Goal: Task Accomplishment & Management: Complete application form

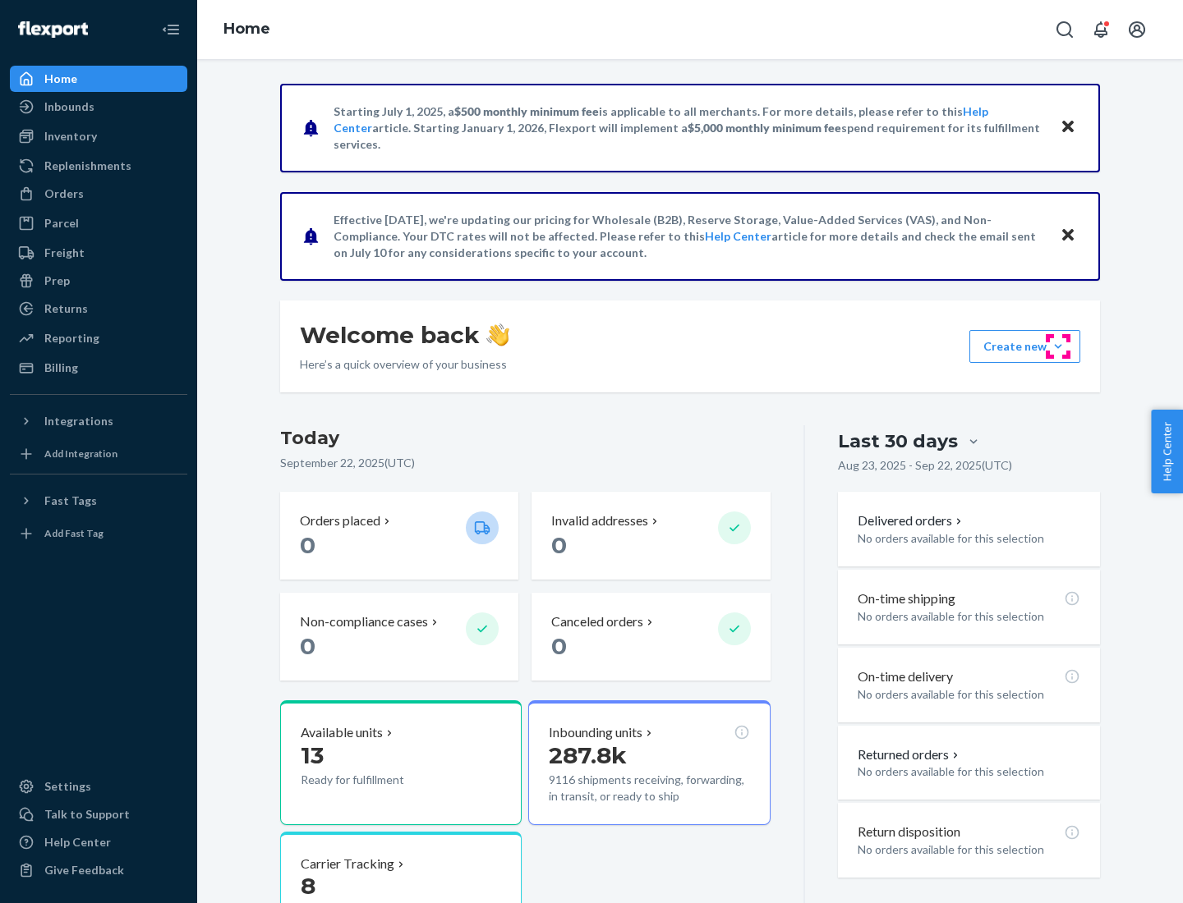
click at [1058, 347] on button "Create new Create new inbound Create new order Create new product" at bounding box center [1024, 346] width 111 height 33
click at [99, 107] on div "Inbounds" at bounding box center [98, 106] width 174 height 23
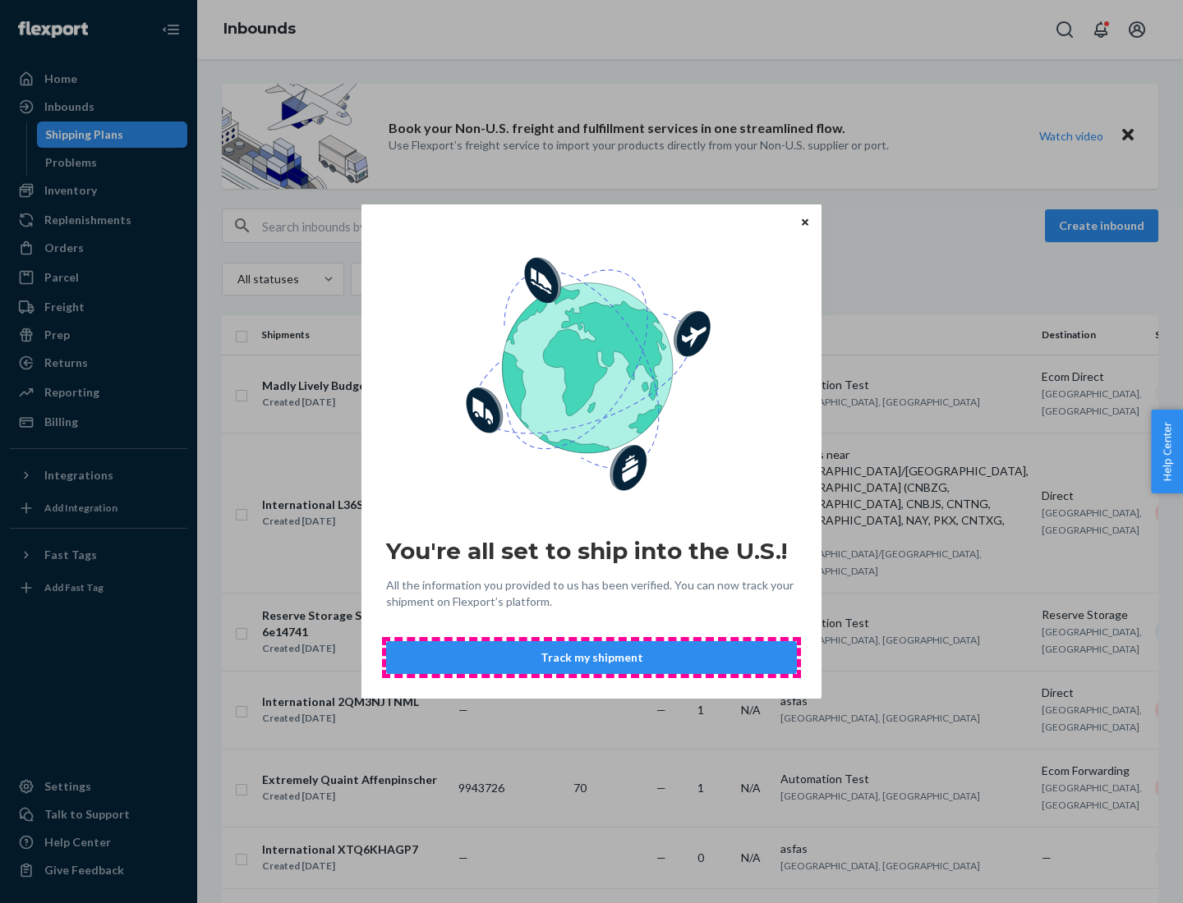
click at [591, 658] on button "Track my shipment" at bounding box center [591, 657] width 411 height 33
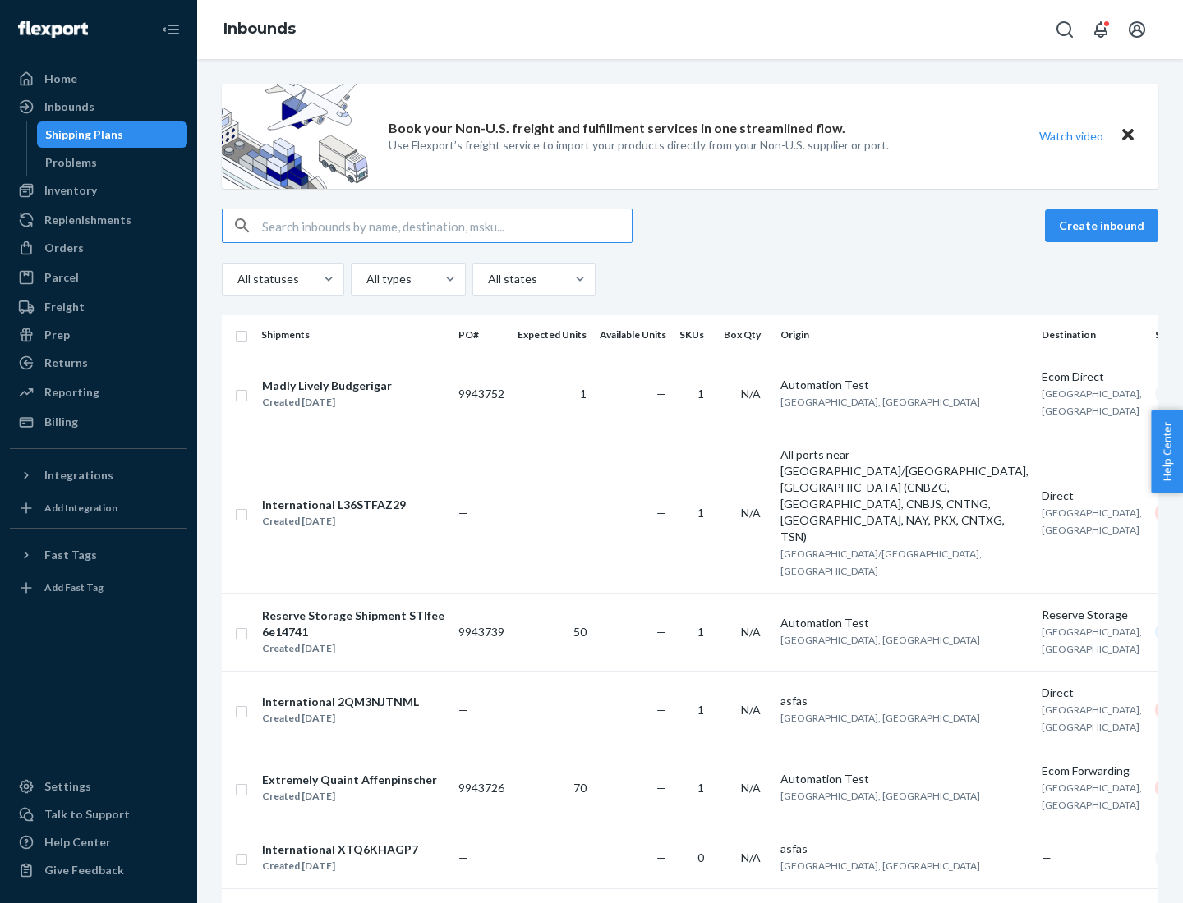
click at [1104, 226] on button "Create inbound" at bounding box center [1101, 225] width 113 height 33
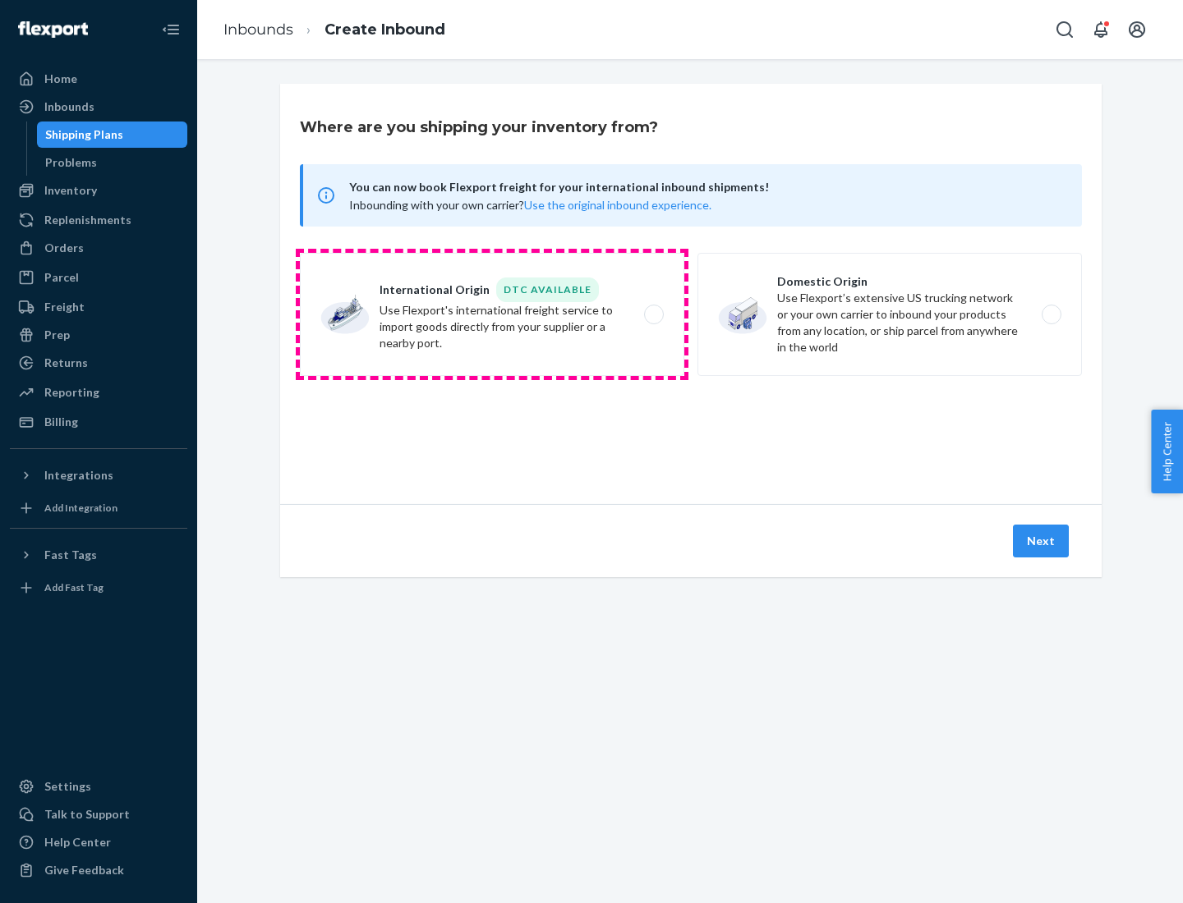
click at [492, 315] on label "International Origin DTC Available Use Flexport's international freight service…" at bounding box center [492, 314] width 384 height 123
click at [653, 315] on input "International Origin DTC Available Use Flexport's international freight service…" at bounding box center [658, 315] width 11 height 11
radio input "true"
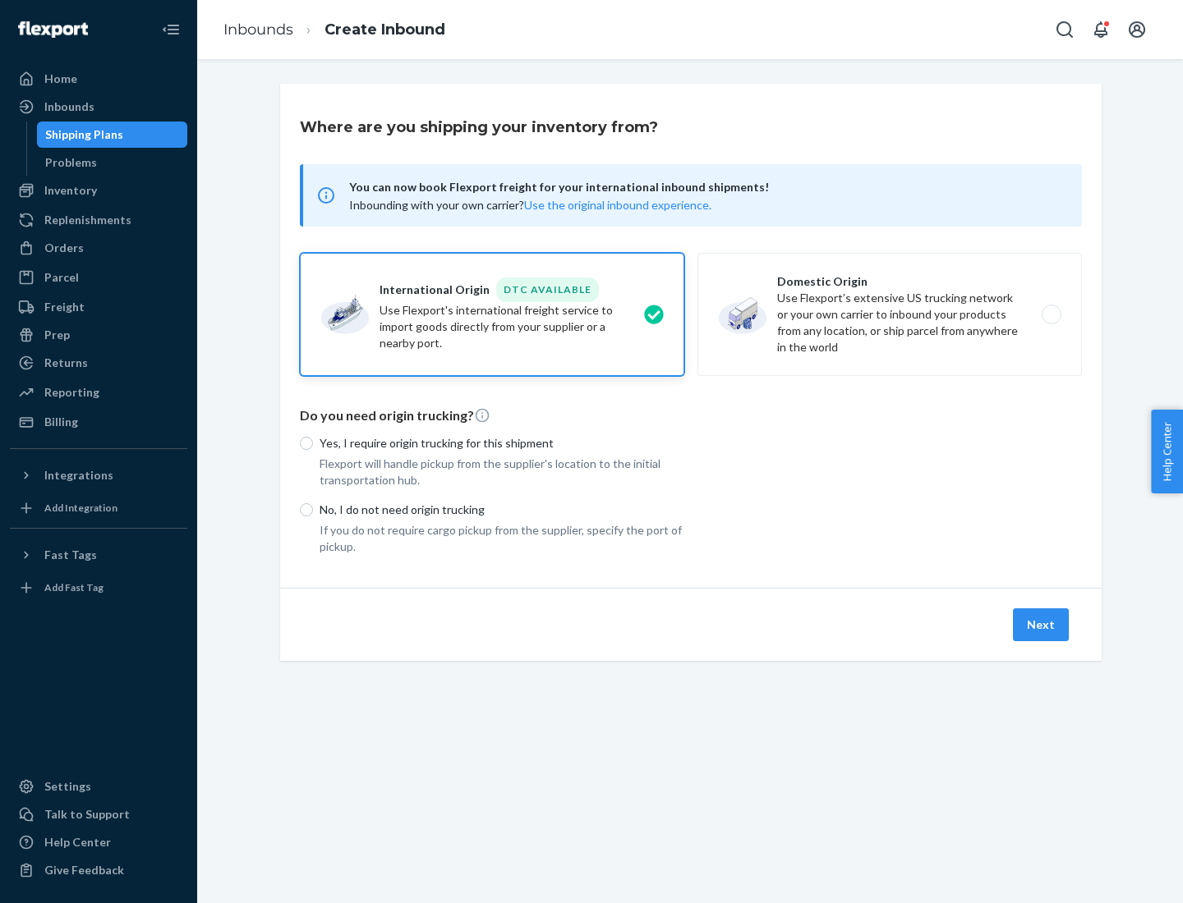
click at [502, 509] on p "No, I do not need origin trucking" at bounding box center [501, 510] width 365 height 16
click at [313, 509] on input "No, I do not need origin trucking" at bounding box center [306, 509] width 13 height 13
radio input "true"
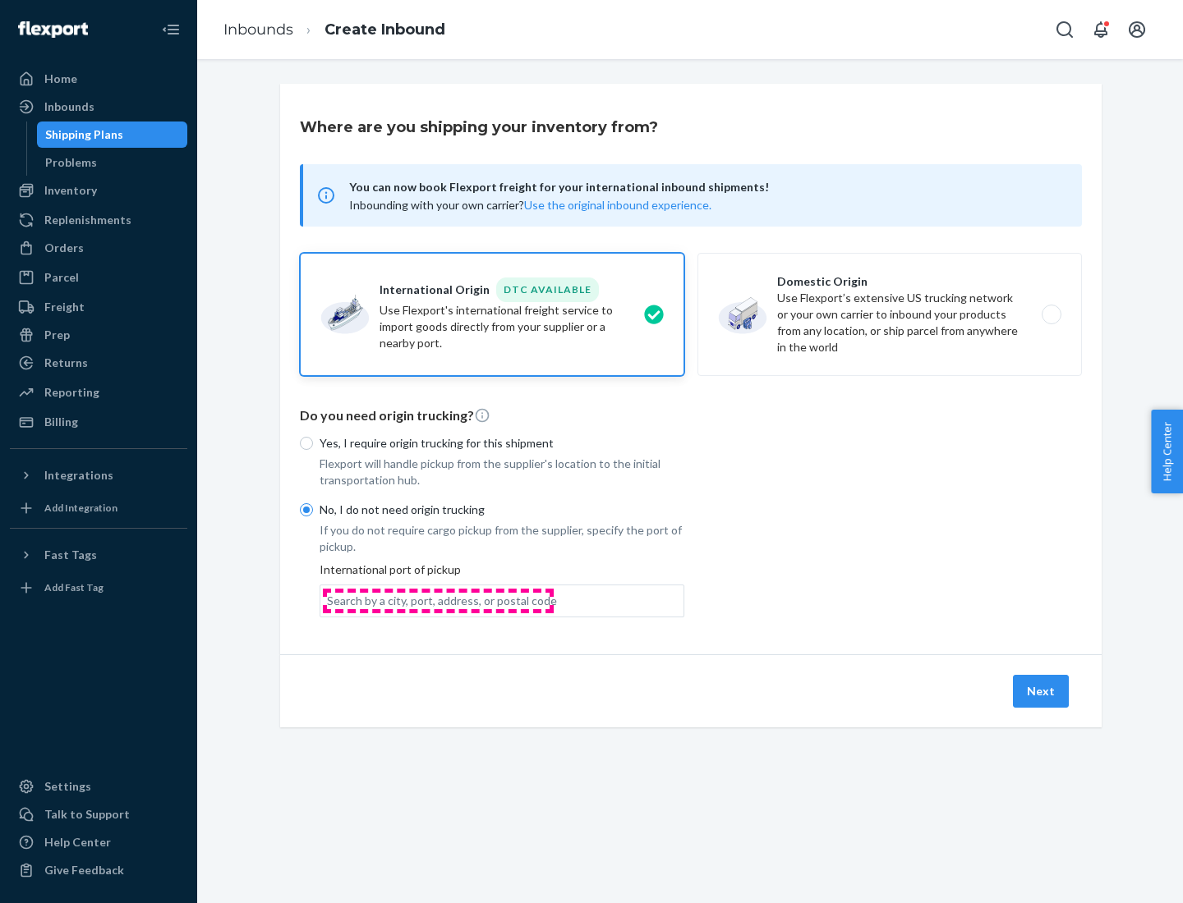
click at [438, 600] on div "Search by a city, port, address, or postal code" at bounding box center [442, 601] width 230 height 16
click at [328, 600] on input "Search by a city, port, address, or postal code" at bounding box center [328, 601] width 2 height 16
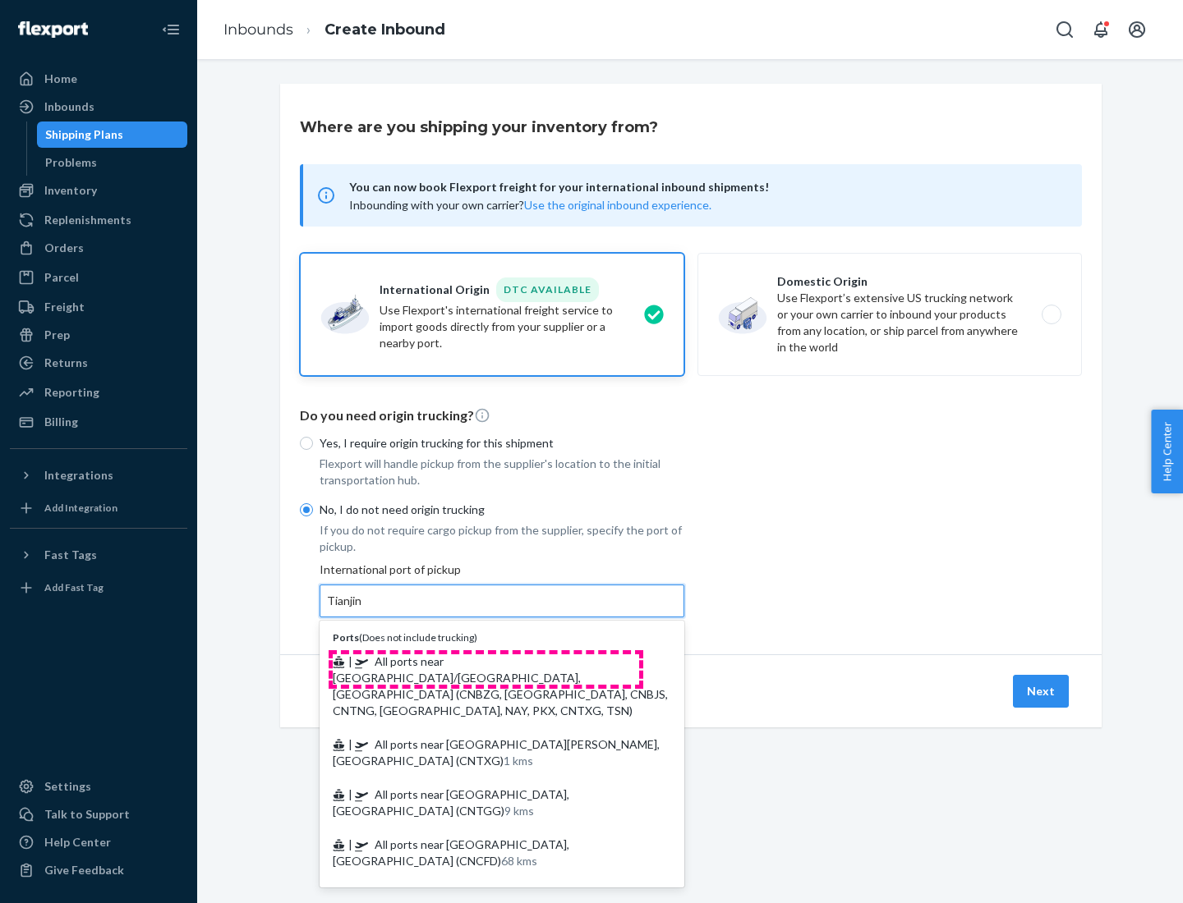
click at [485, 661] on span "| All ports near [GEOGRAPHIC_DATA]/[GEOGRAPHIC_DATA], [GEOGRAPHIC_DATA] (CNBZG,…" at bounding box center [500, 686] width 335 height 63
click at [363, 609] on input "Tianjin" at bounding box center [345, 601] width 36 height 16
type input "All ports near [GEOGRAPHIC_DATA]/[GEOGRAPHIC_DATA], [GEOGRAPHIC_DATA] (CNBZG, […"
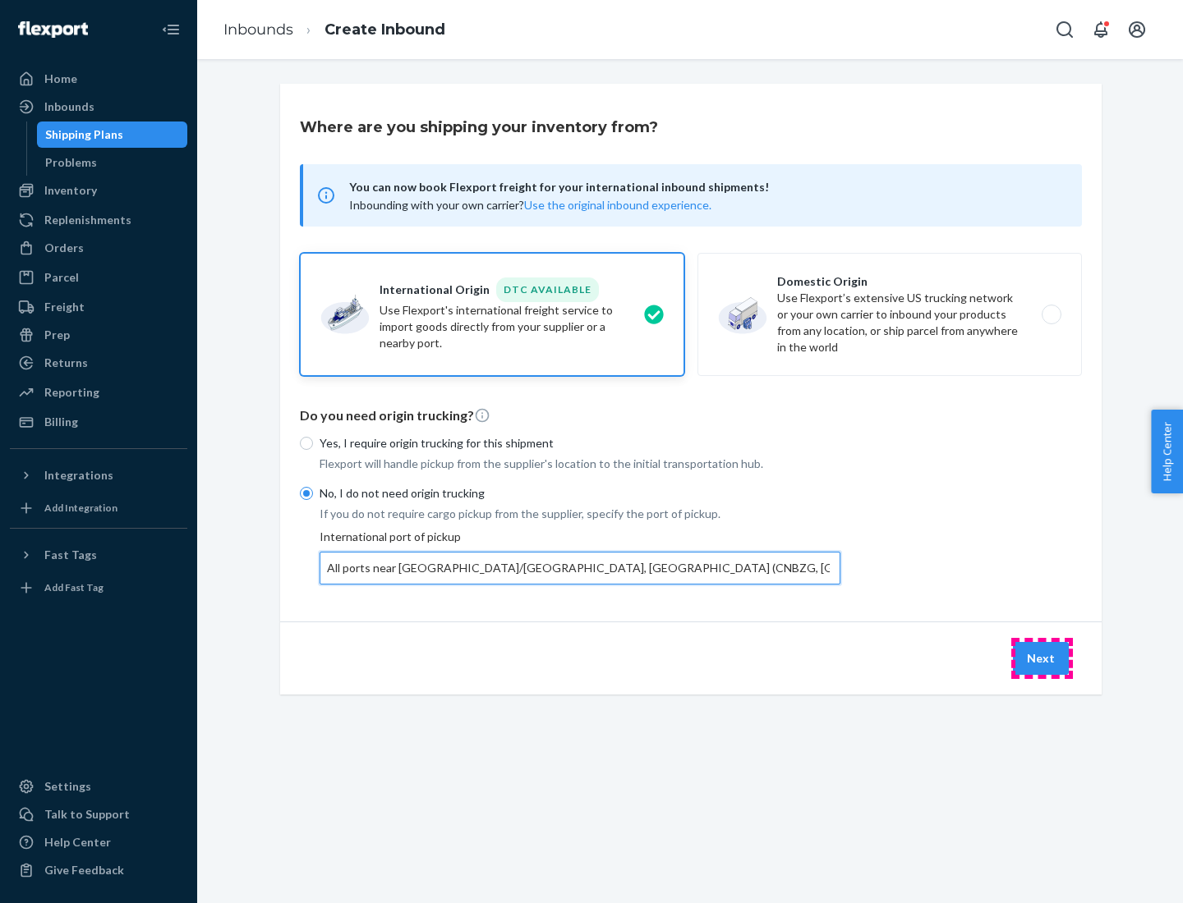
click at [1041, 658] on button "Next" at bounding box center [1041, 658] width 56 height 33
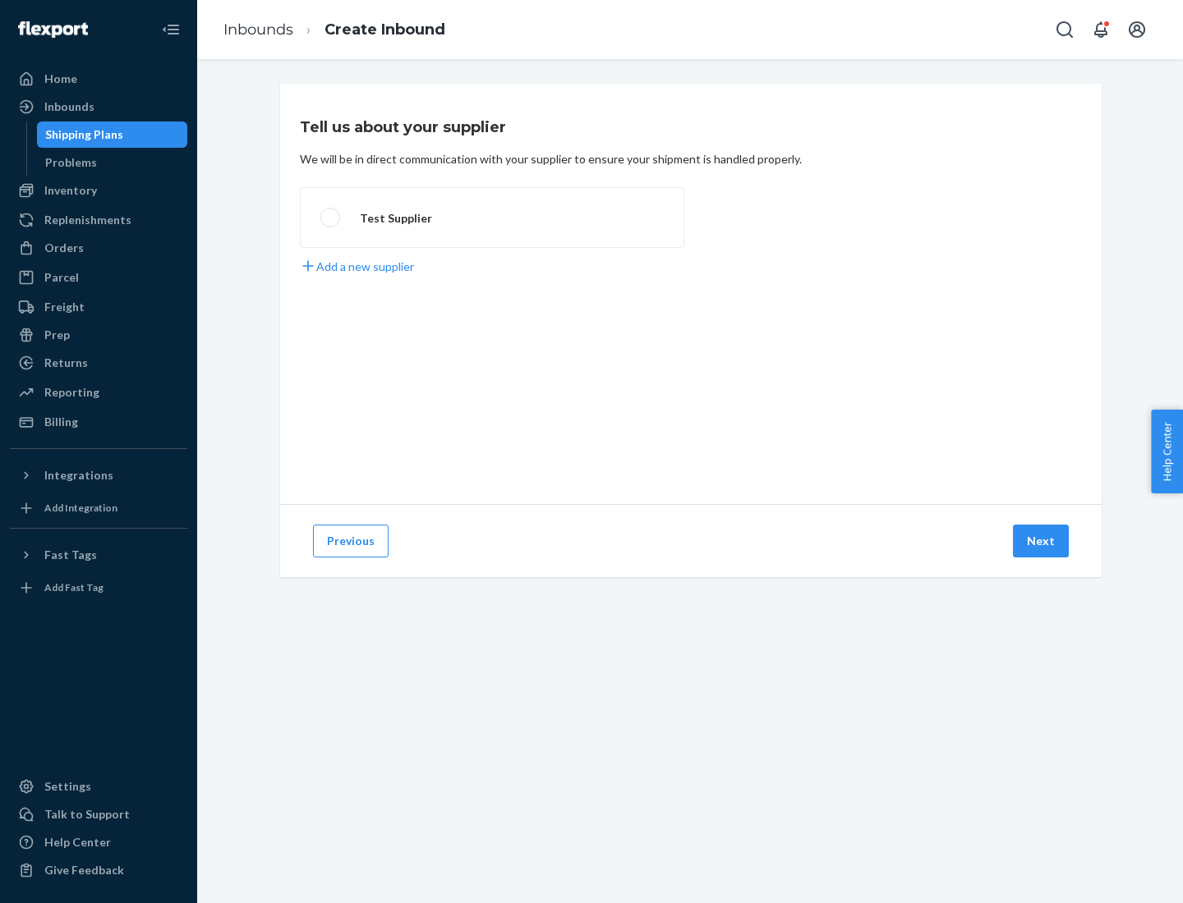
click at [492, 218] on label "Test Supplier" at bounding box center [492, 217] width 384 height 61
click at [331, 218] on input "Test Supplier" at bounding box center [325, 218] width 11 height 11
radio input "true"
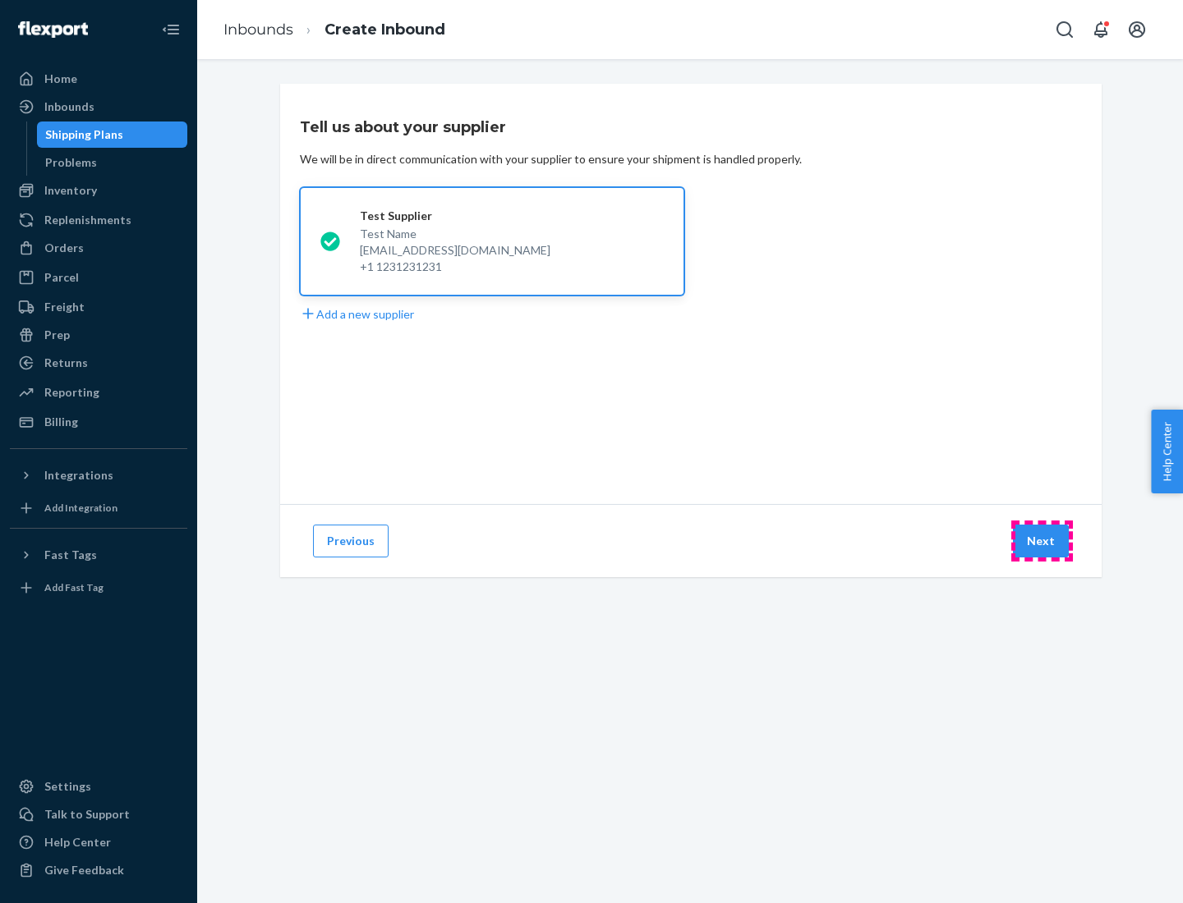
click at [1041, 541] on button "Next" at bounding box center [1041, 541] width 56 height 33
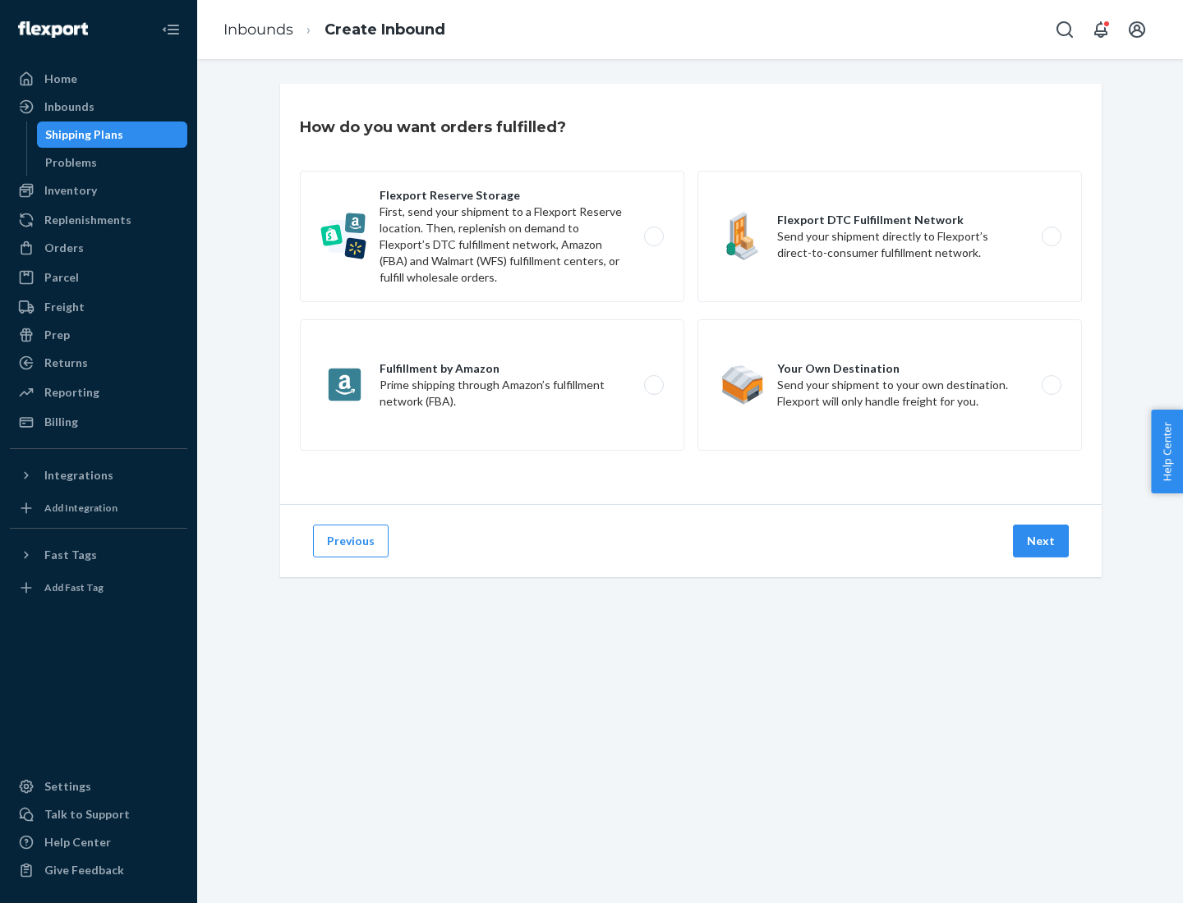
click at [691, 294] on div "Flexport Reserve Storage First, send your shipment to a Flexport Reserve locati…" at bounding box center [691, 313] width 782 height 284
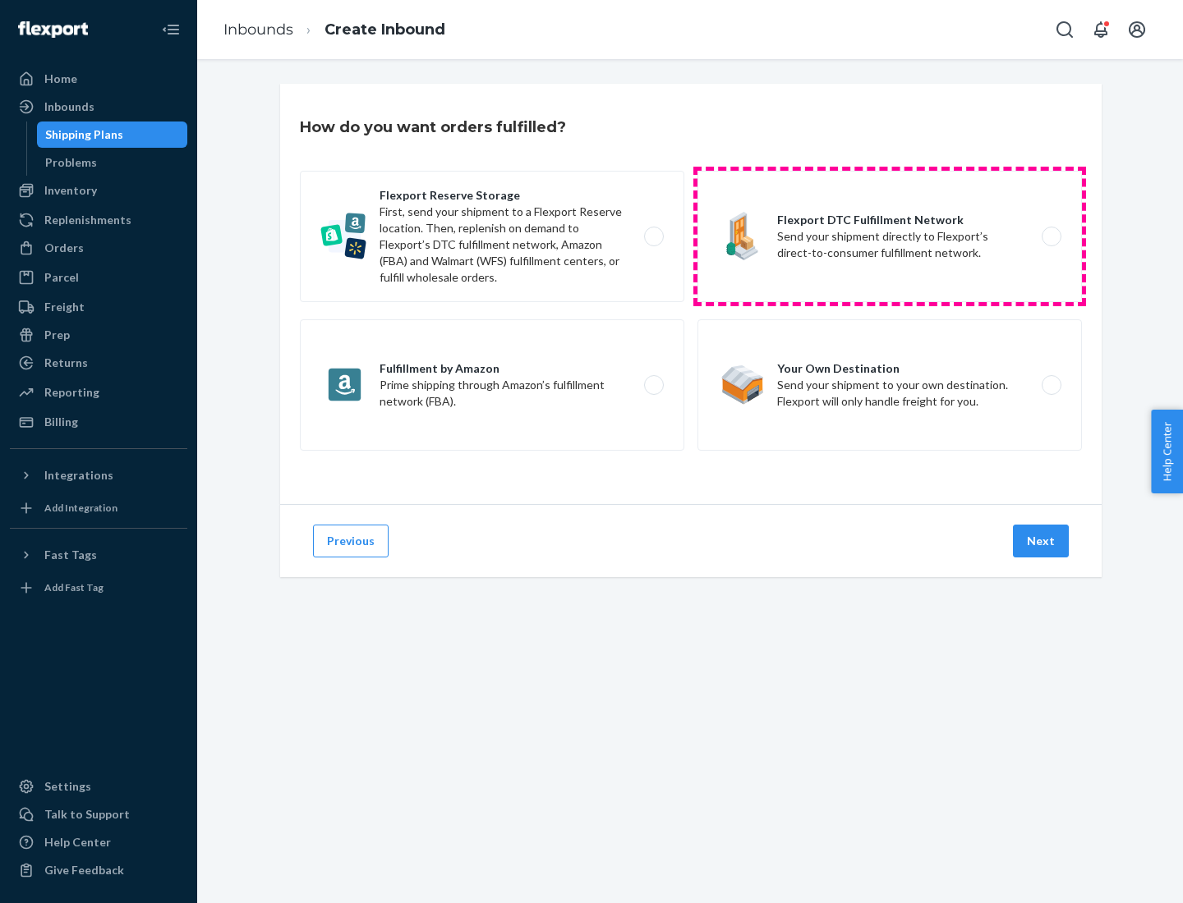
click at [889, 237] on label "Flexport DTC Fulfillment Network Send your shipment directly to Flexport’s dire…" at bounding box center [889, 236] width 384 height 131
click at [1050, 237] on input "Flexport DTC Fulfillment Network Send your shipment directly to Flexport’s dire…" at bounding box center [1055, 237] width 11 height 11
radio input "true"
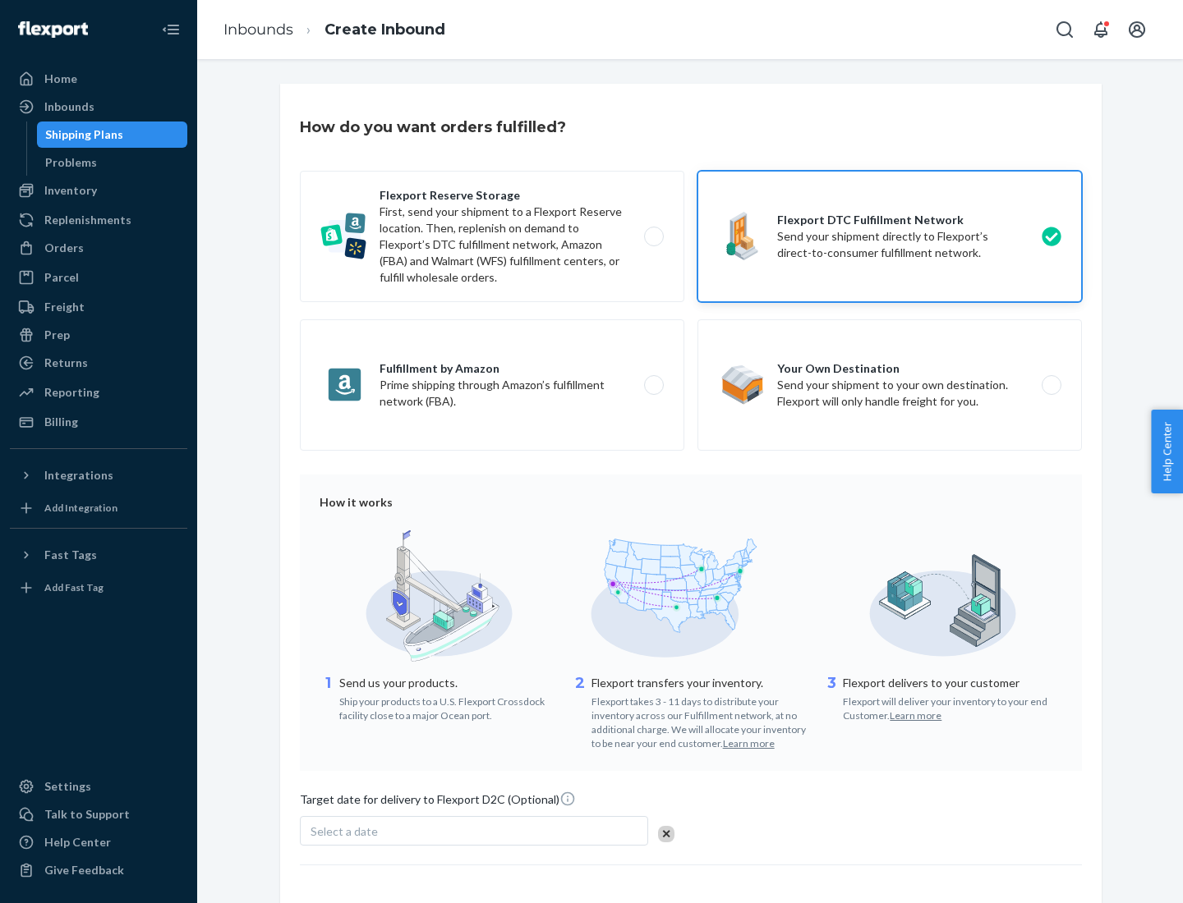
scroll to position [121, 0]
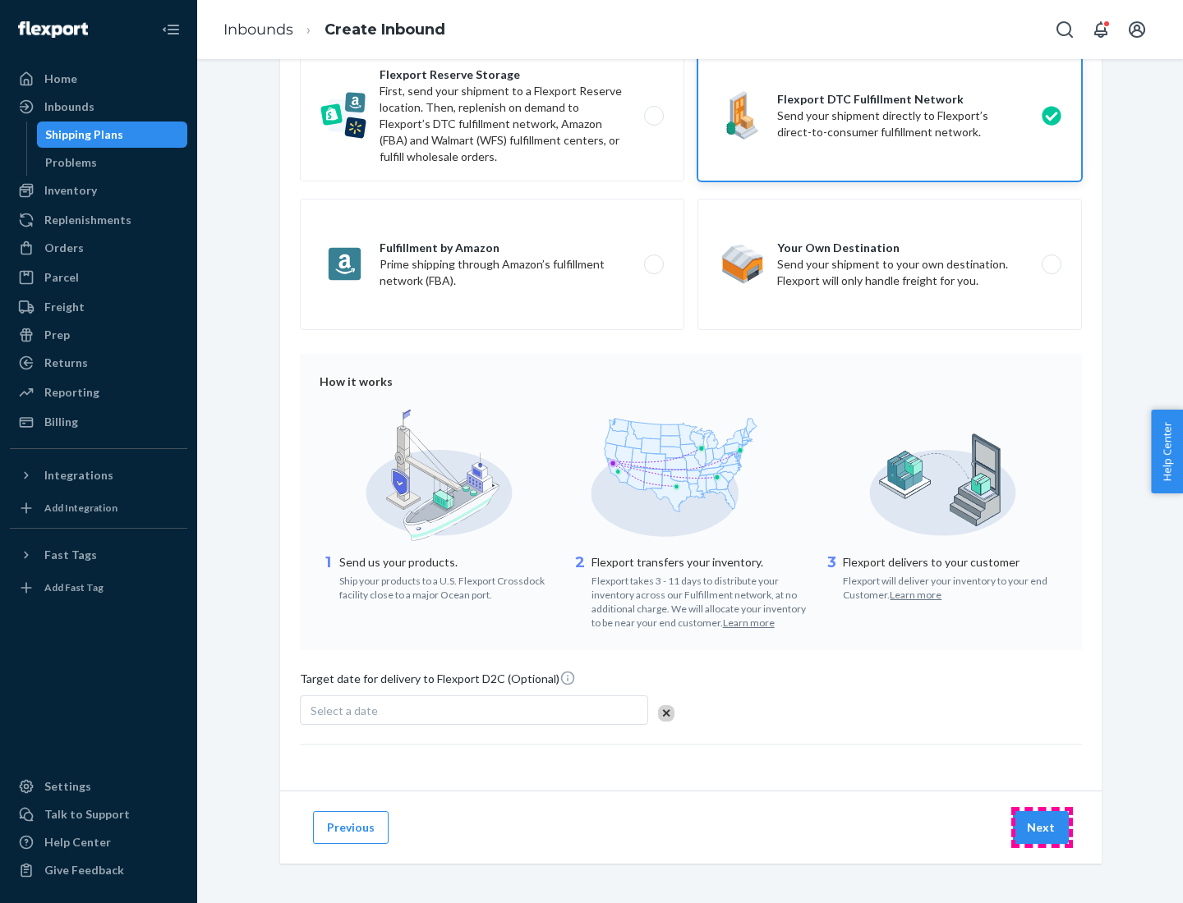
click at [1041, 827] on button "Next" at bounding box center [1041, 827] width 56 height 33
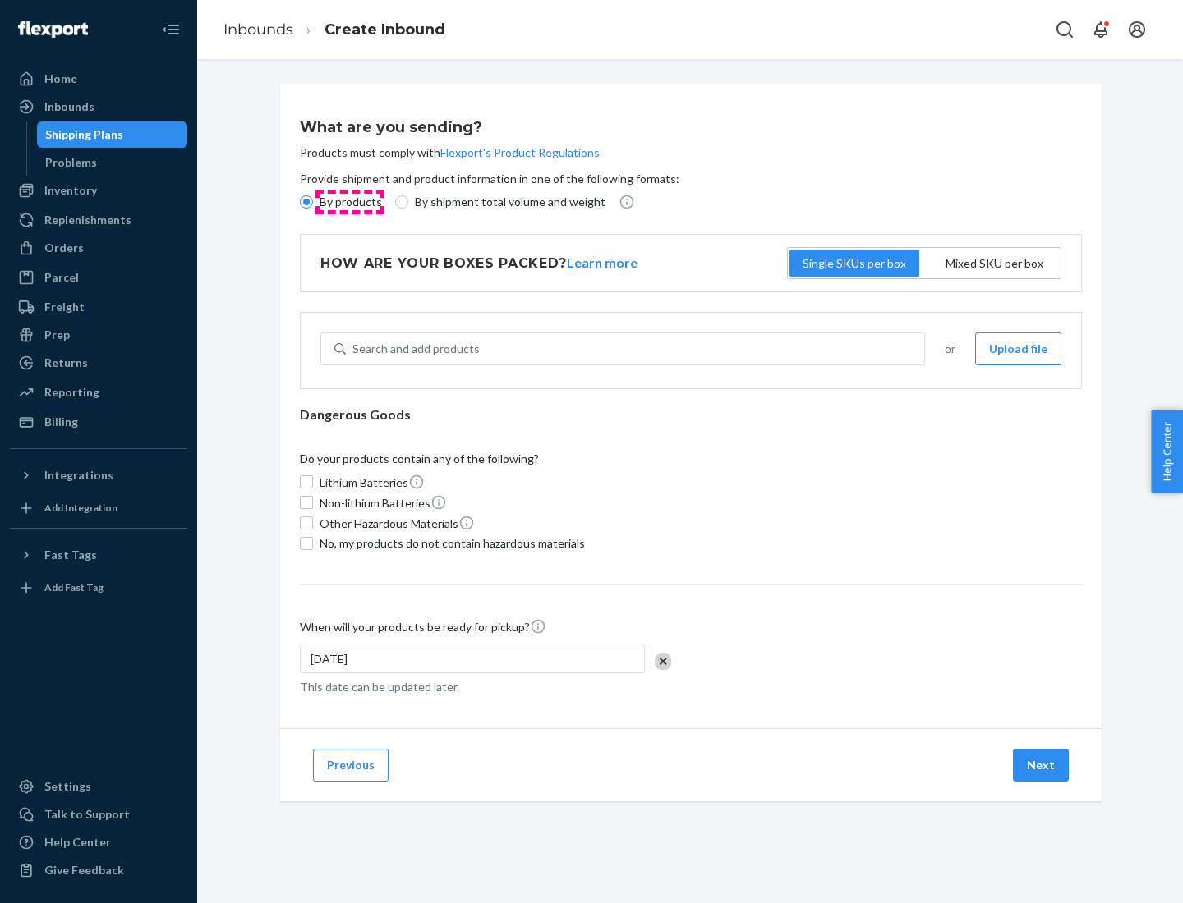
click at [349, 202] on p "By products" at bounding box center [350, 202] width 62 height 16
click at [313, 202] on input "By products" at bounding box center [306, 201] width 13 height 13
click at [413, 349] on div "Search and add products" at bounding box center [415, 349] width 127 height 16
click at [354, 349] on input "Search and add products" at bounding box center [353, 349] width 2 height 16
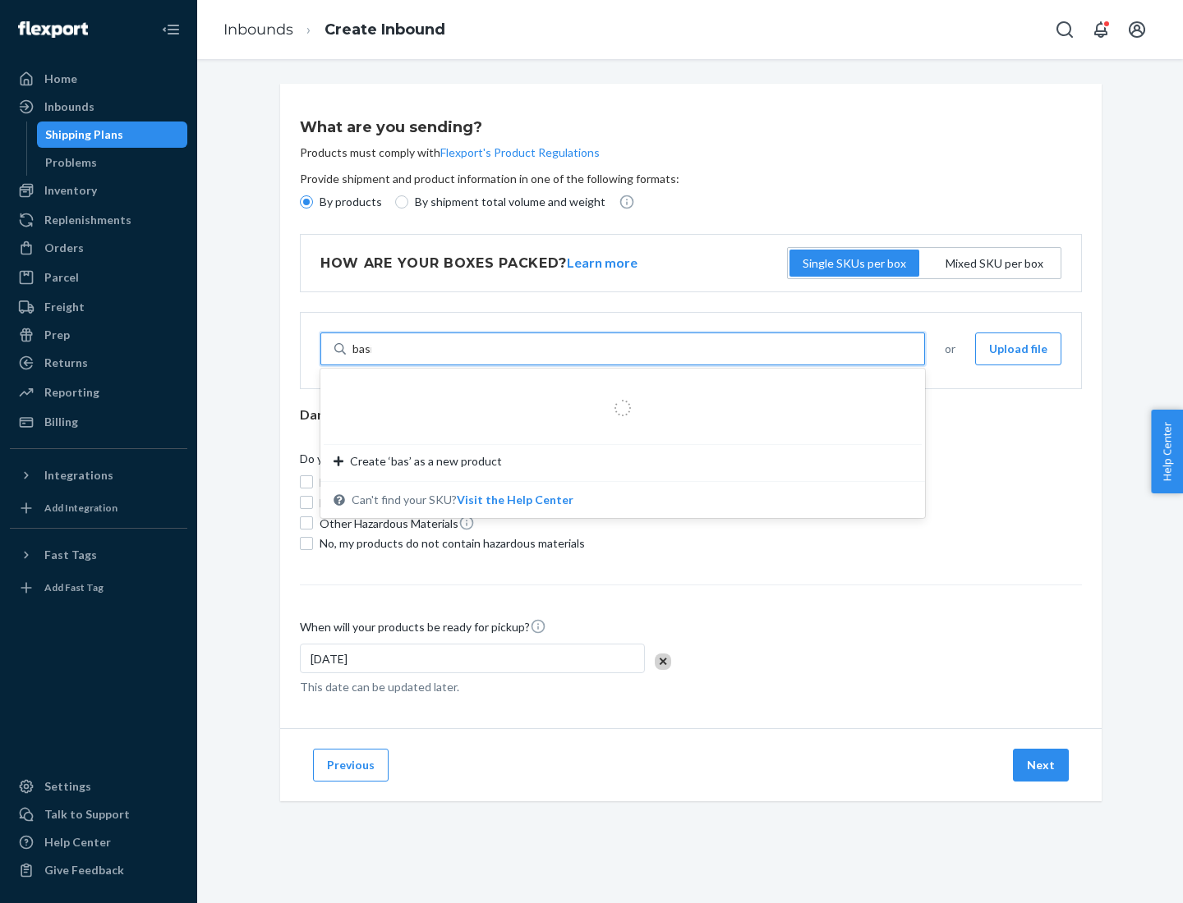
type input "basic"
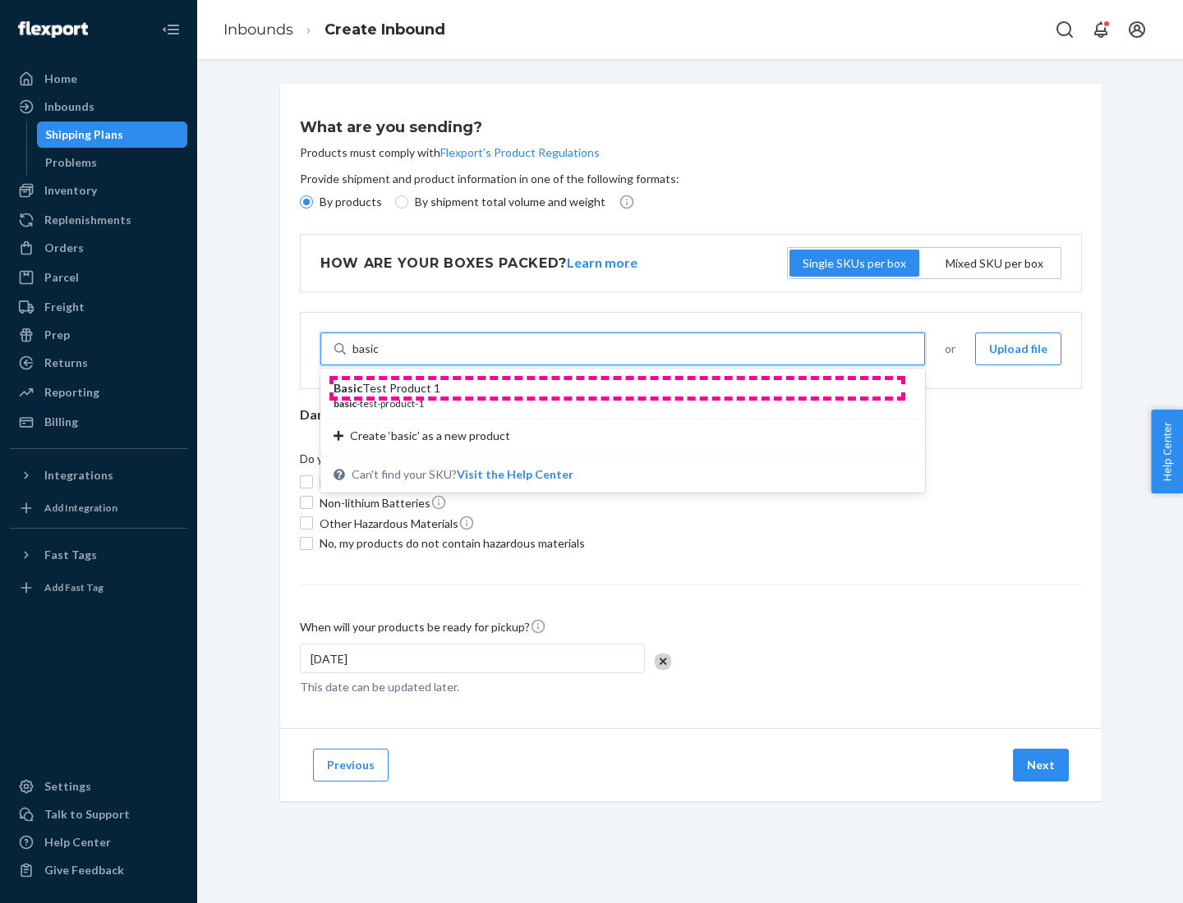
click at [617, 388] on div "Basic Test Product 1" at bounding box center [615, 388] width 565 height 16
click at [379, 357] on input "basic" at bounding box center [365, 349] width 27 height 16
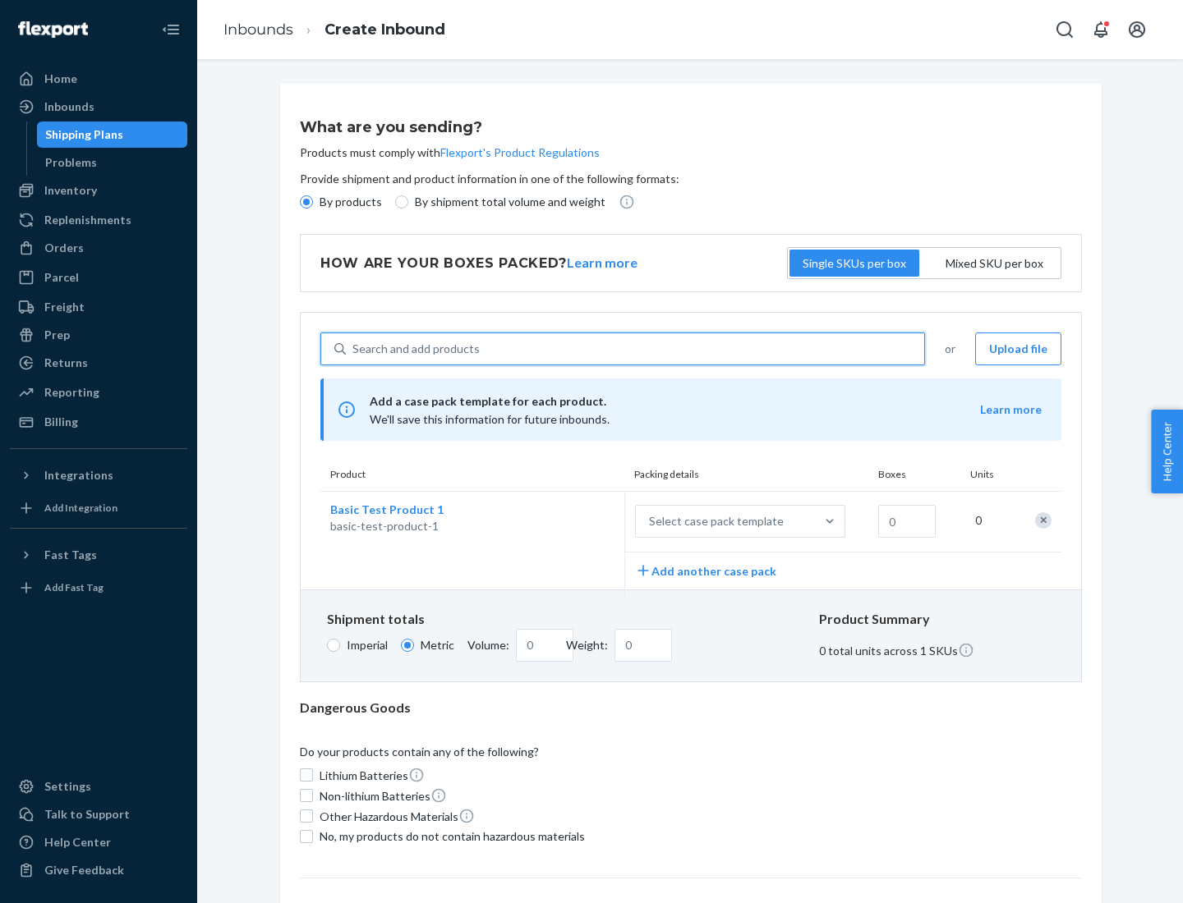
scroll to position [40, 0]
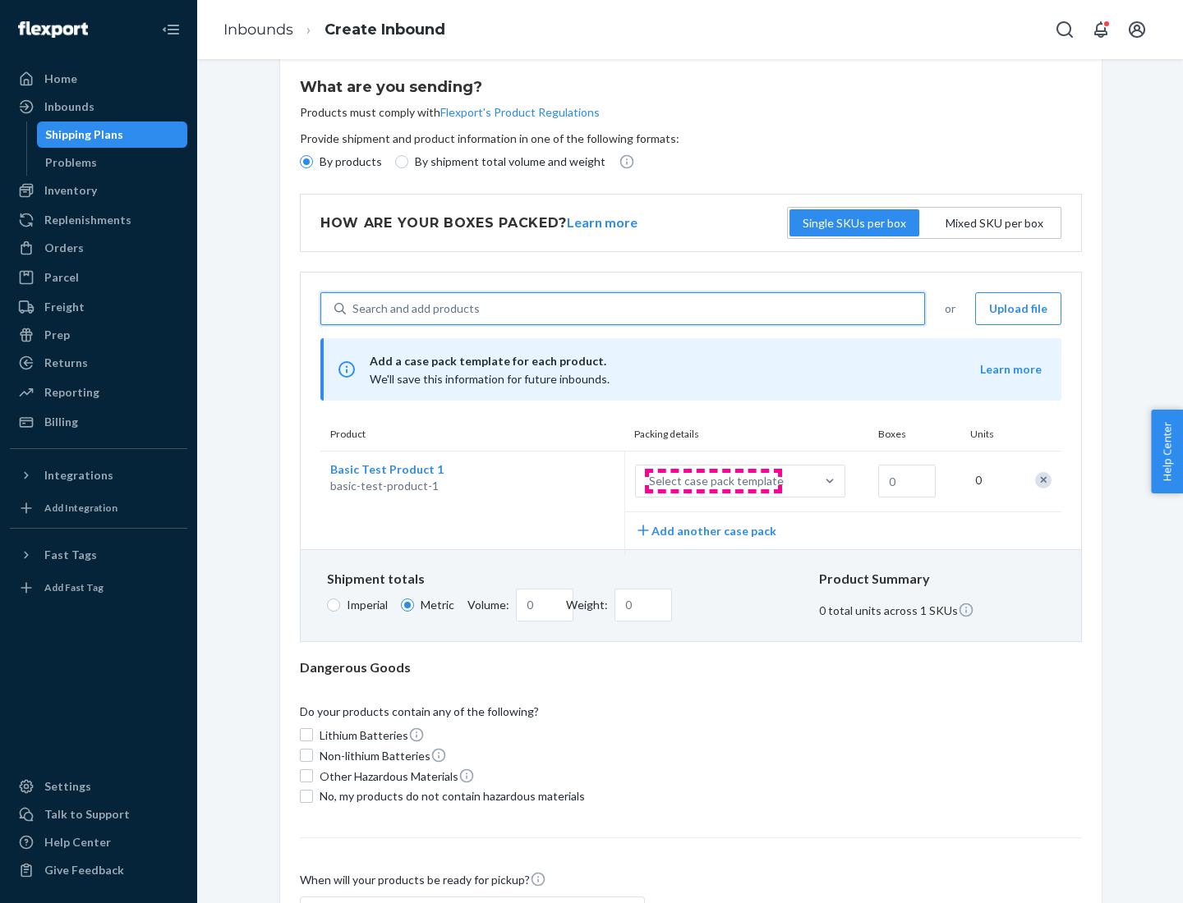
click at [713, 481] on div "Select case pack template" at bounding box center [716, 481] width 135 height 16
click at [567, 481] on input "Select case pack template" at bounding box center [567, 481] width 0 height 0
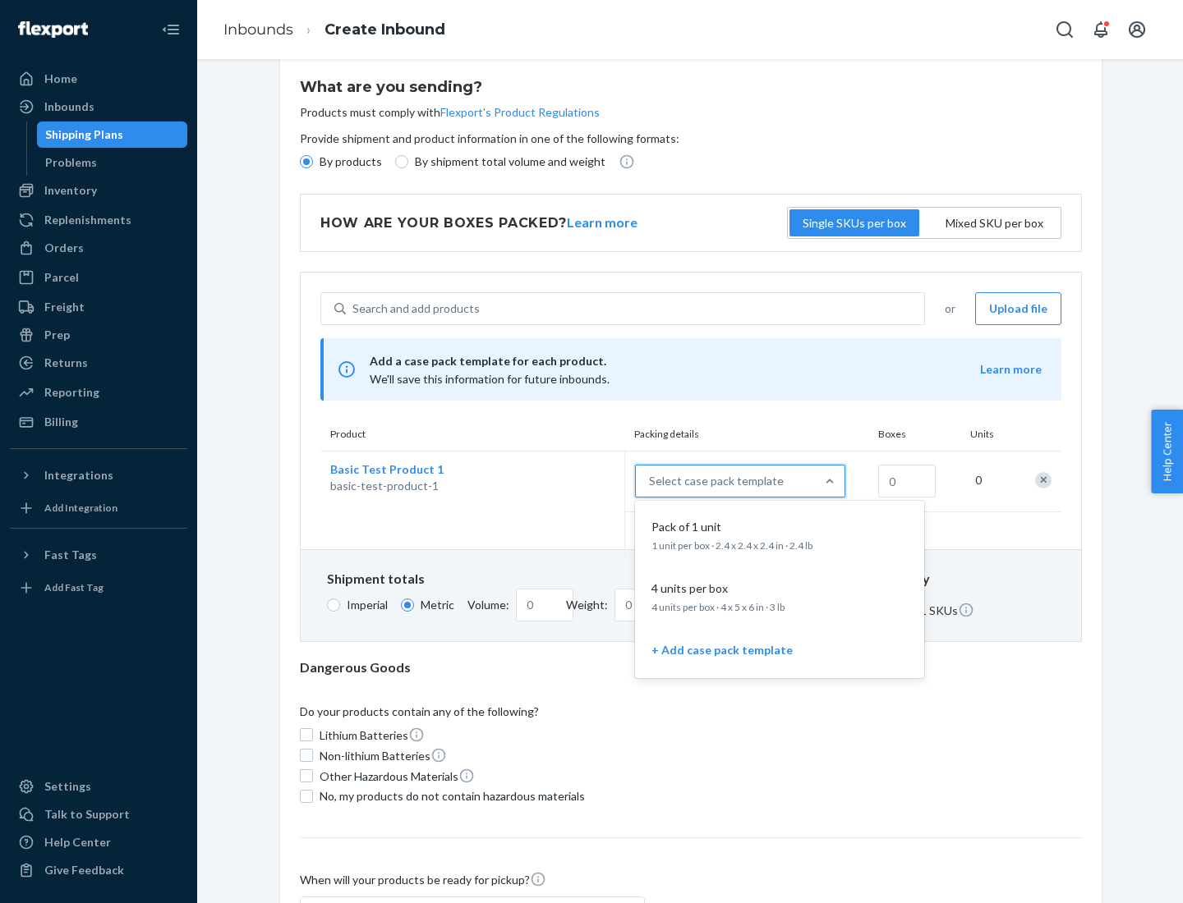
scroll to position [94, 0]
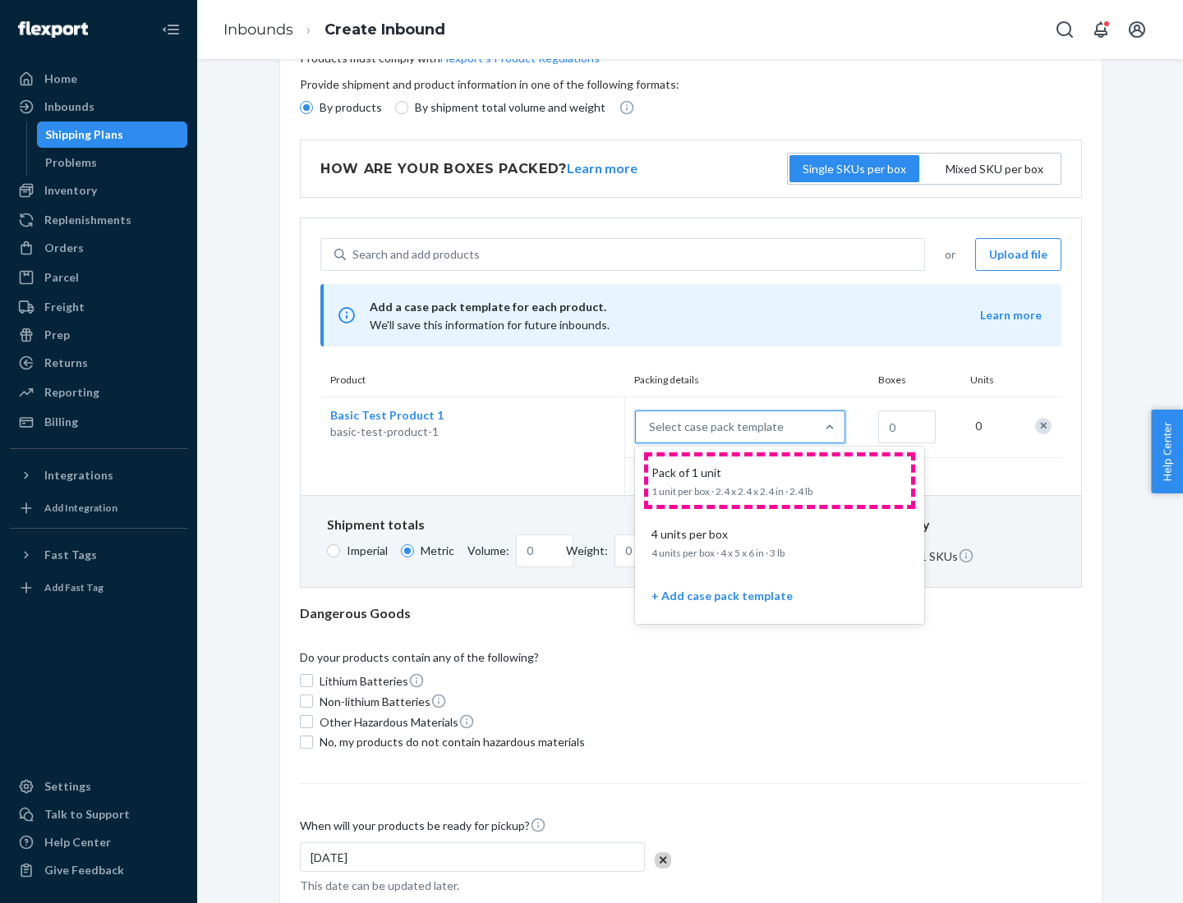
click at [779, 480] on div "Pack of 1 unit" at bounding box center [776, 473] width 263 height 16
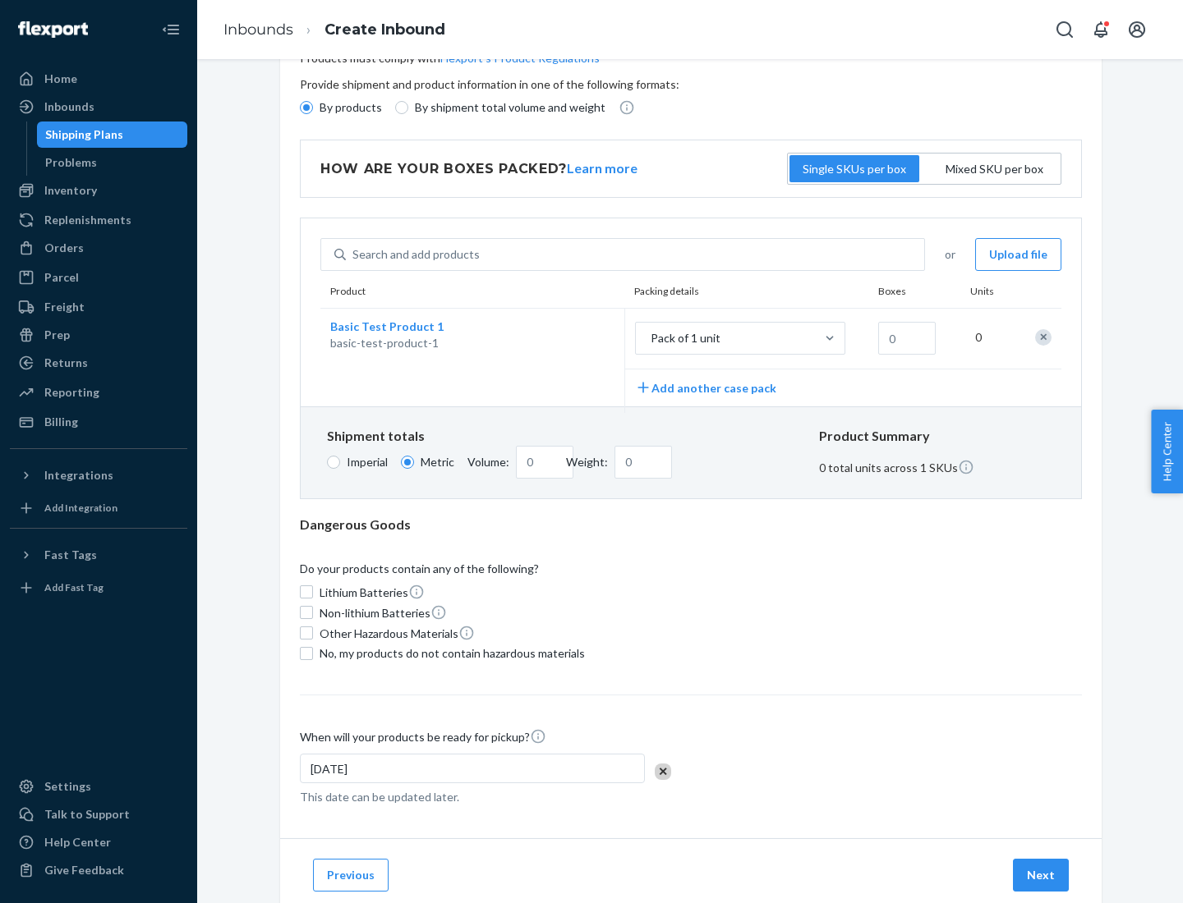
scroll to position [0, 0]
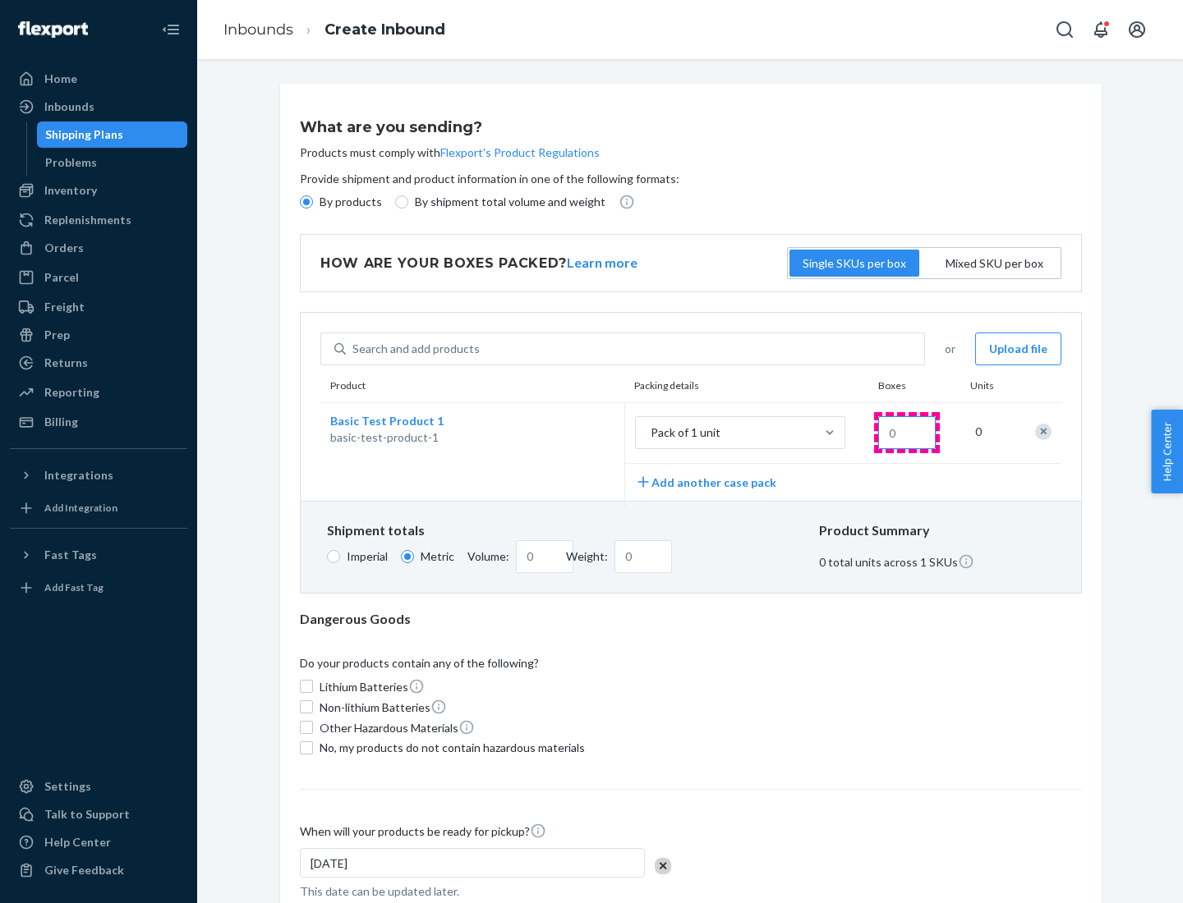
type input "1.09"
type input "1"
type input "10.89"
type input "10"
type input "0.02"
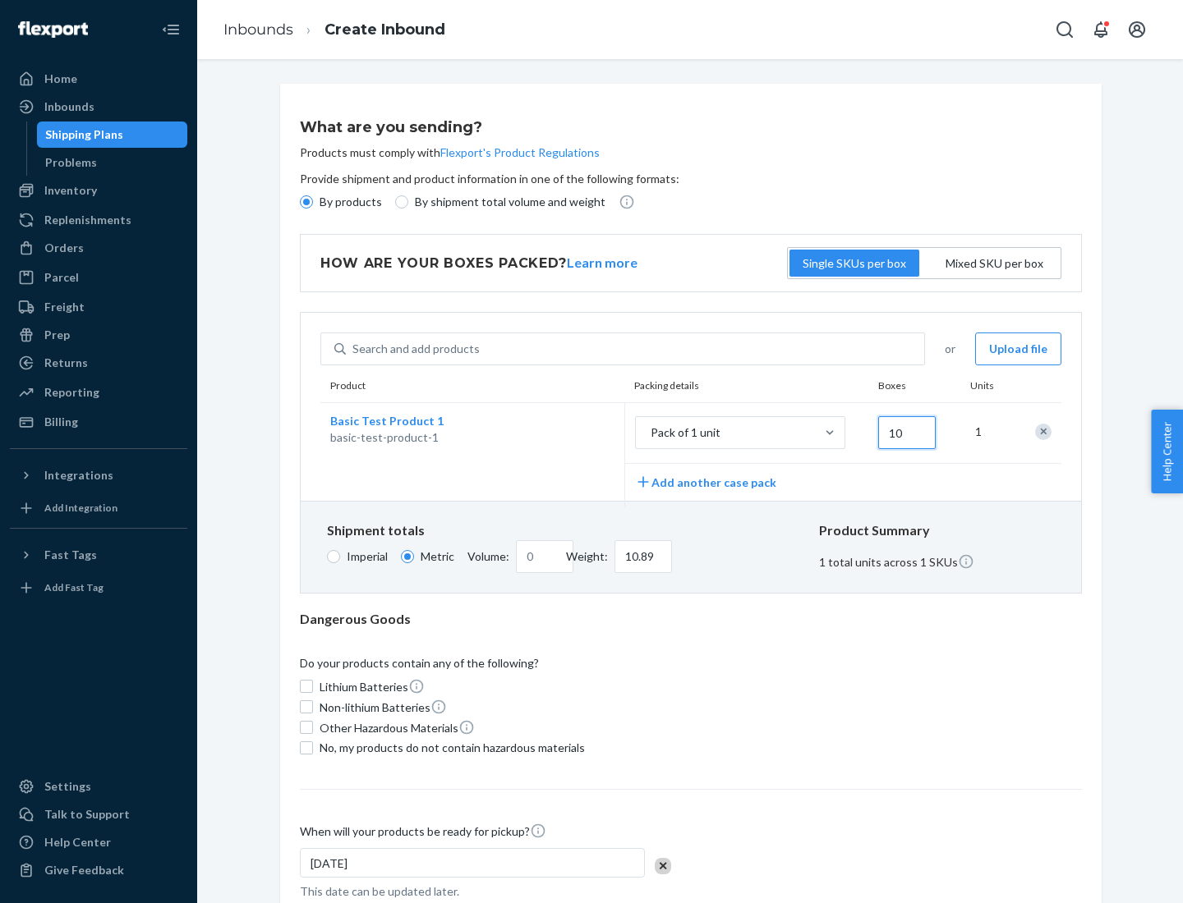
type input "108.86"
type input "100"
type input "0.23"
type input "1088.62"
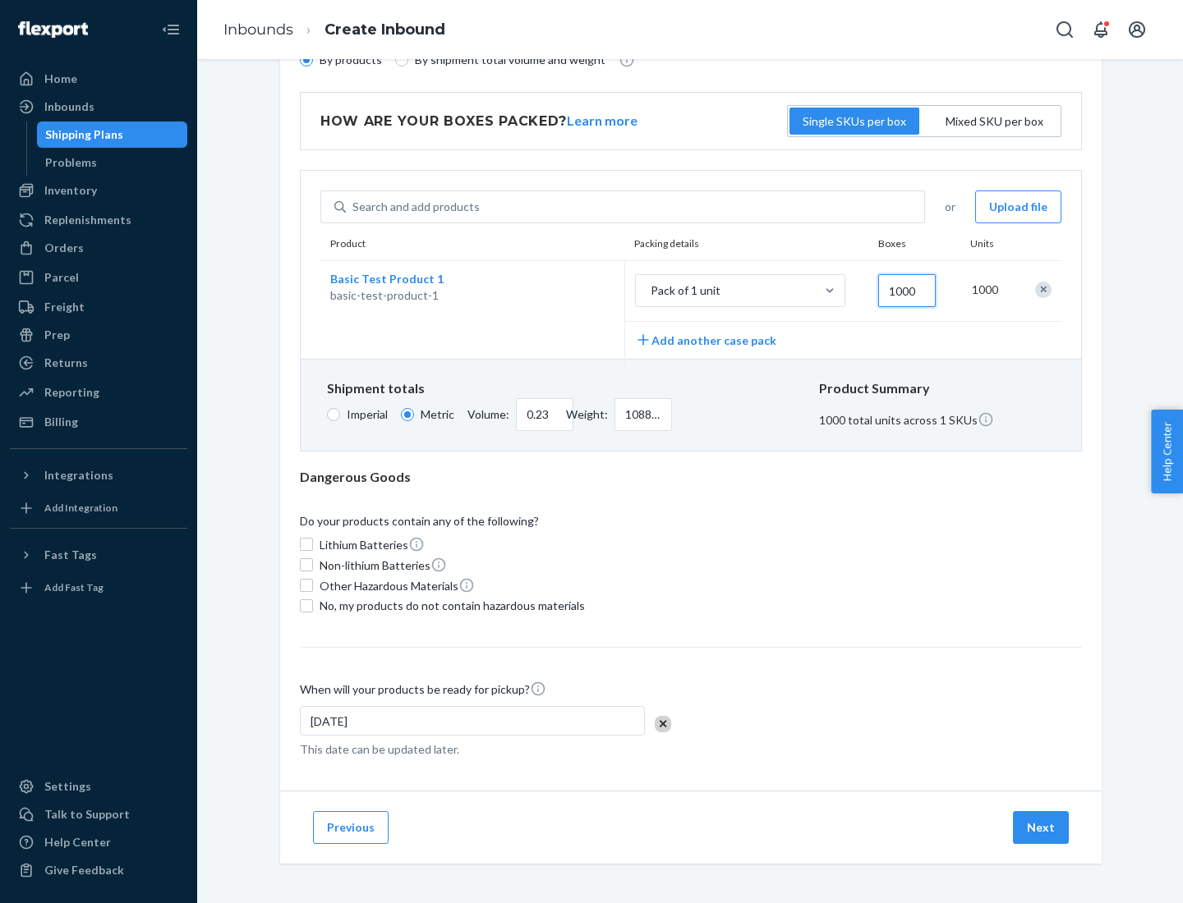
type input "1000"
click at [449, 605] on span "No, my products do not contain hazardous materials" at bounding box center [451, 606] width 265 height 16
click at [313, 605] on input "No, my products do not contain hazardous materials" at bounding box center [306, 605] width 13 height 13
checkbox input "true"
click at [1041, 827] on button "Next" at bounding box center [1041, 827] width 56 height 33
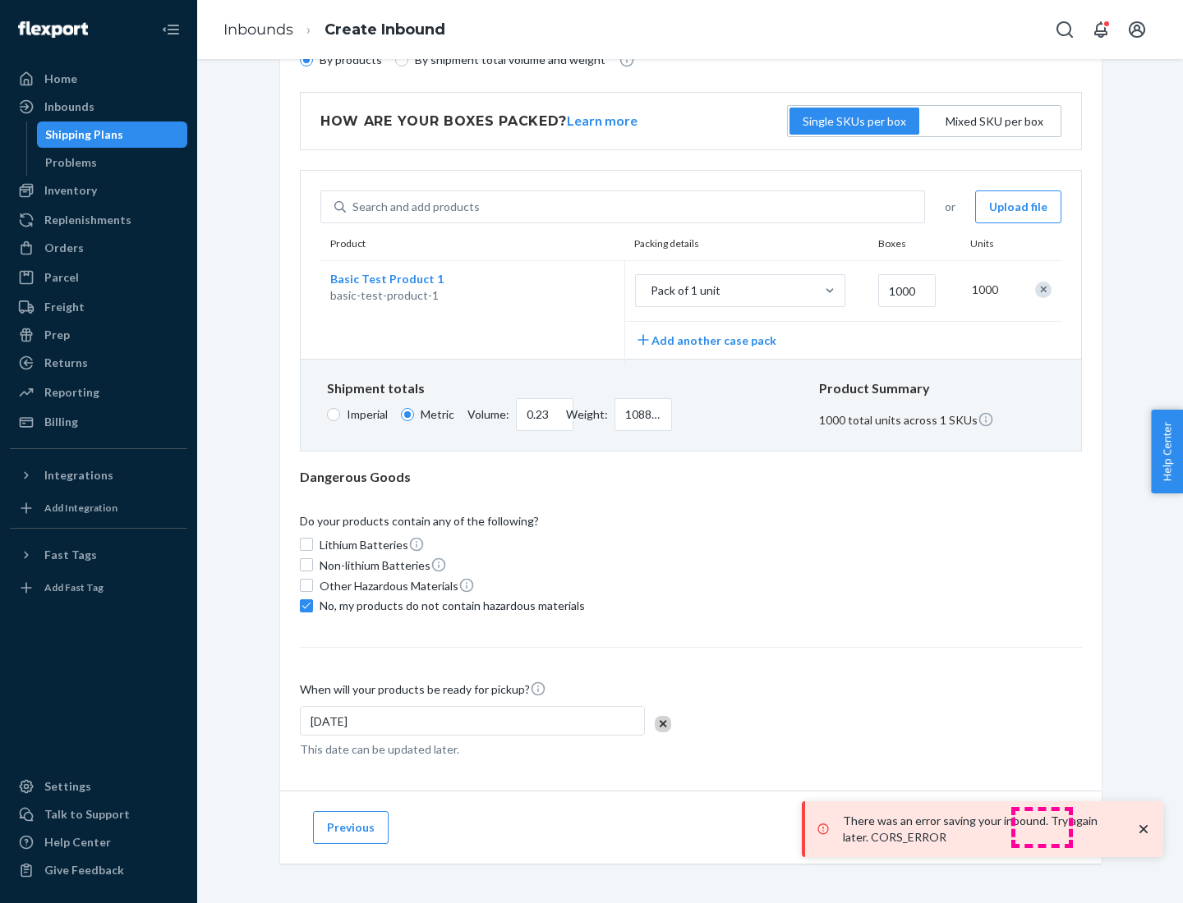
click at [1041, 827] on p "There was an error saving your inbound. Try again later. CORS_ERROR" at bounding box center [981, 829] width 276 height 33
